Goal: Obtain resource: Obtain resource

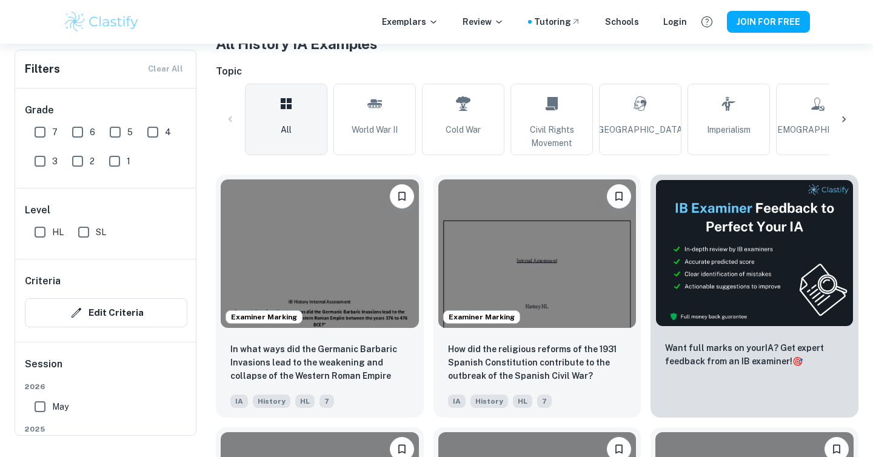
scroll to position [266, 0]
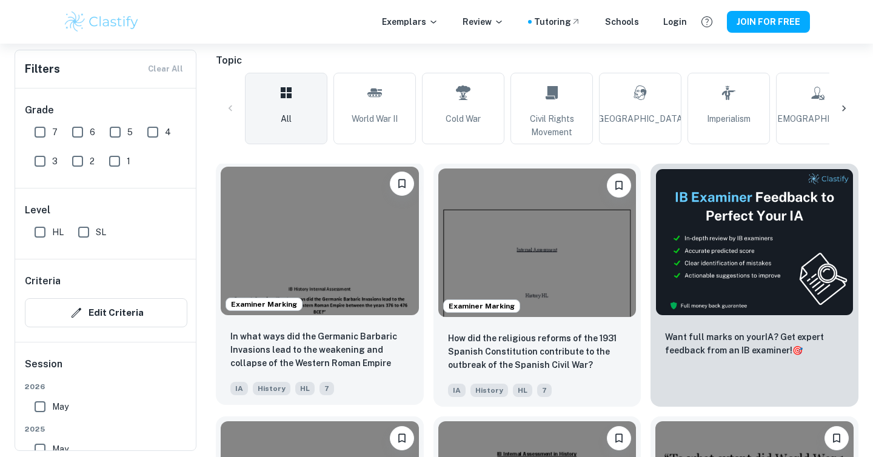
click at [360, 273] on img at bounding box center [320, 241] width 198 height 149
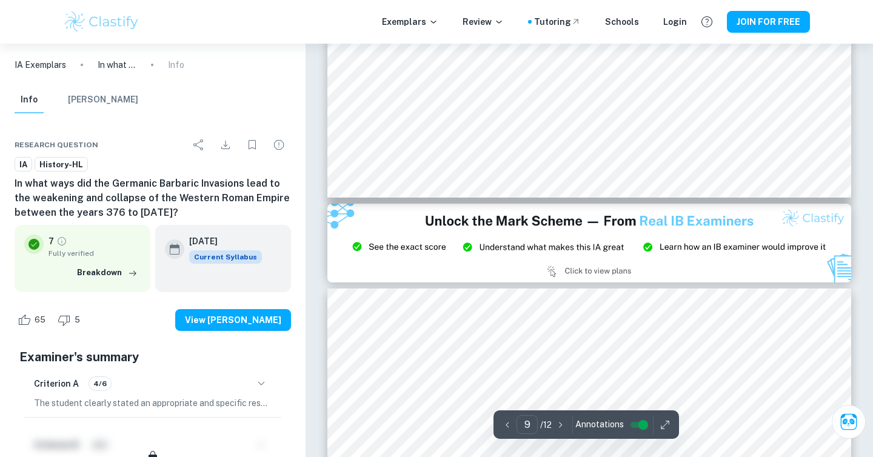
type input "8"
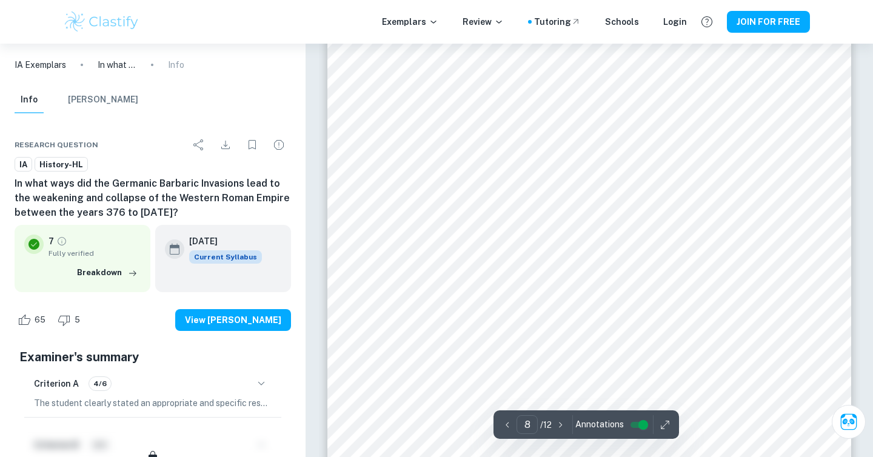
scroll to position [5607, 0]
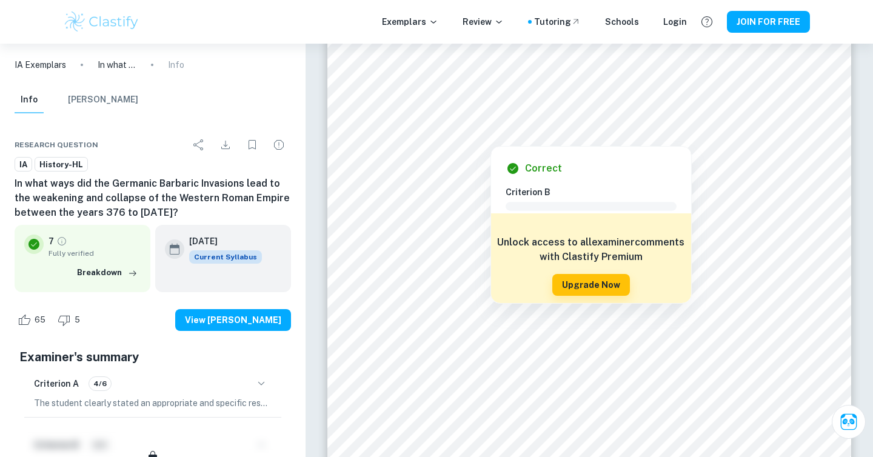
click at [537, 132] on div at bounding box center [490, 131] width 199 height 24
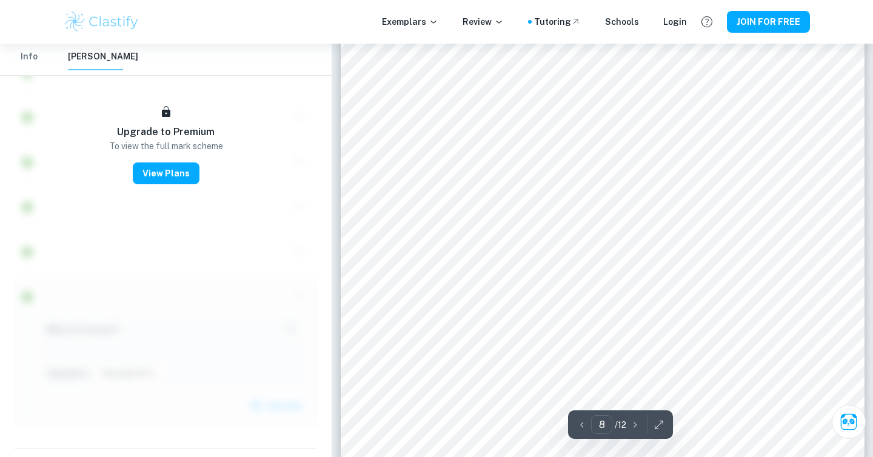
scroll to position [5450, 0]
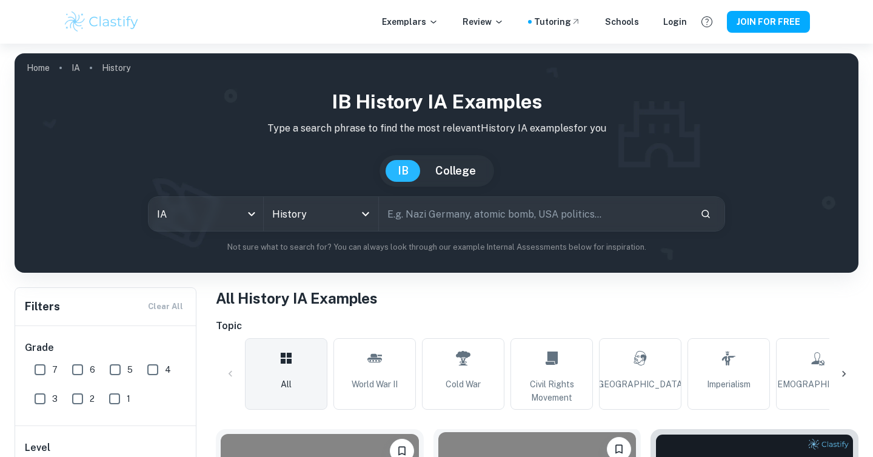
scroll to position [266, 0]
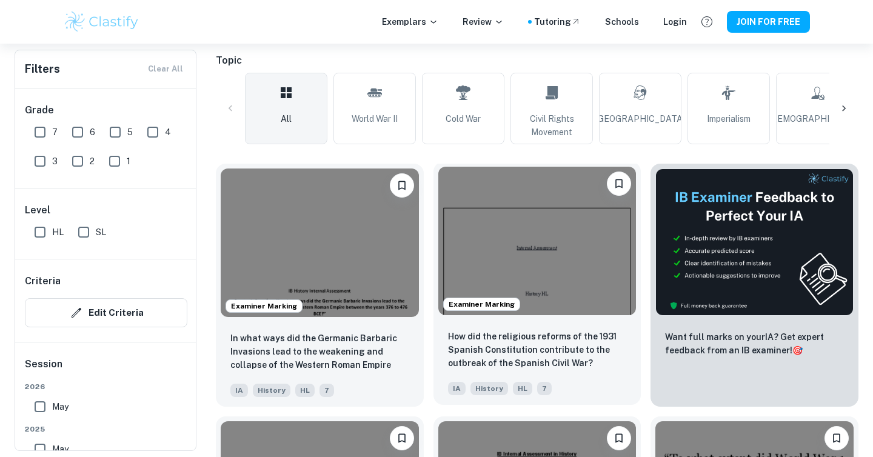
click at [526, 241] on img at bounding box center [537, 241] width 198 height 149
click at [549, 241] on img at bounding box center [537, 241] width 198 height 149
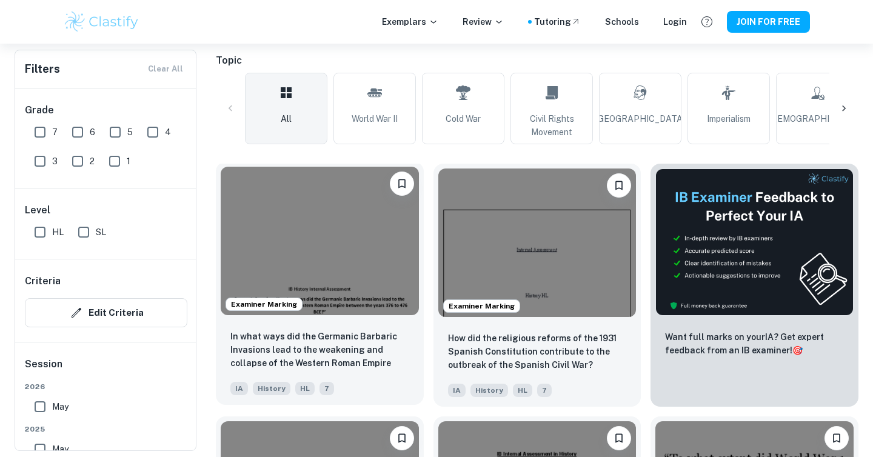
click at [380, 178] on img at bounding box center [320, 241] width 198 height 149
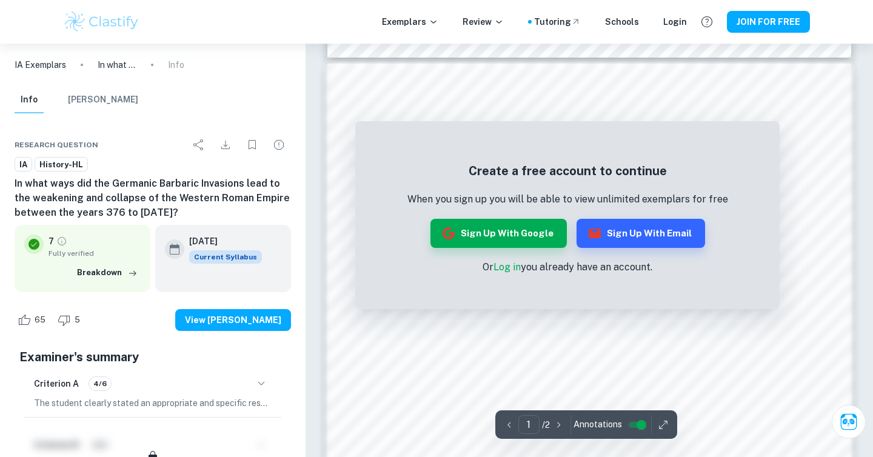
scroll to position [1170, 0]
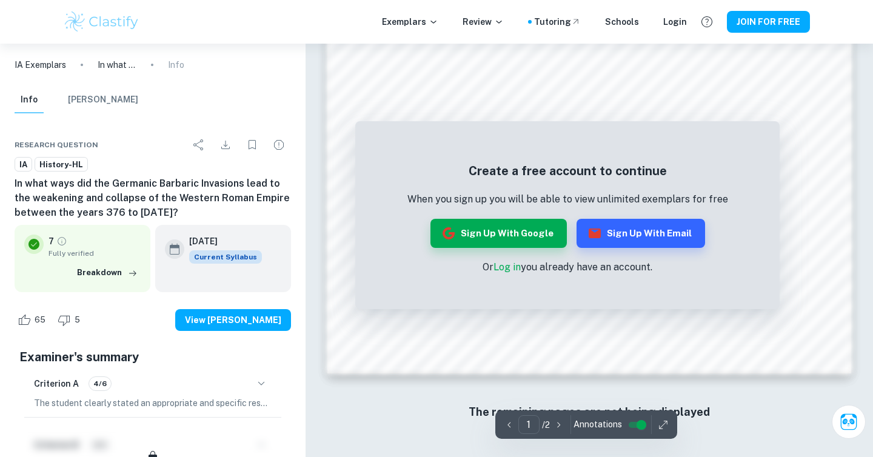
click at [651, 161] on div "Create a free account to continue When you sign up you will be able to view unl…" at bounding box center [567, 218] width 425 height 182
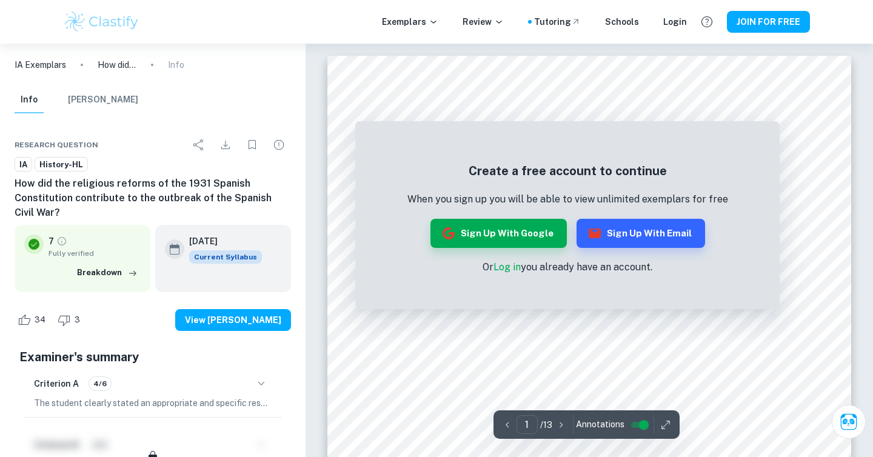
scroll to position [1168, 0]
